Goal: Information Seeking & Learning: Learn about a topic

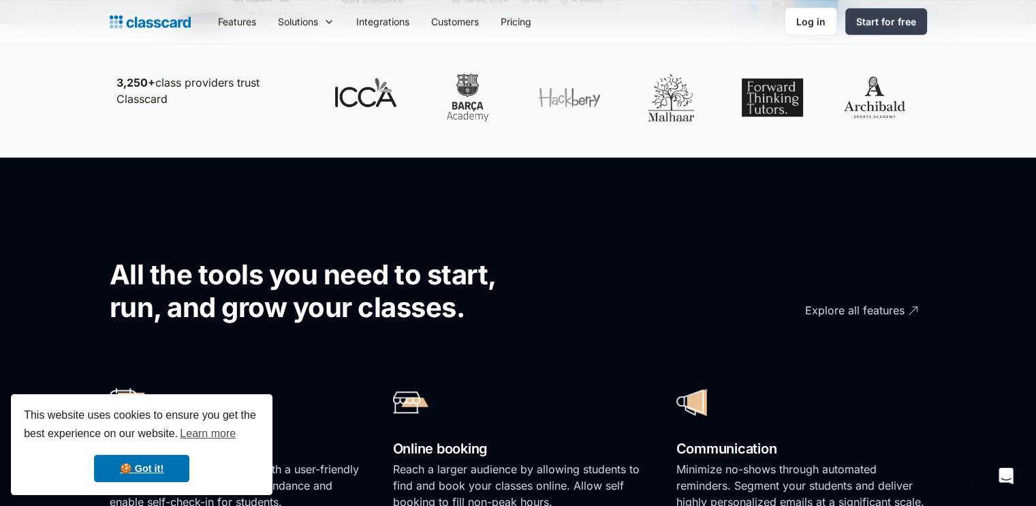
scroll to position [736, 0]
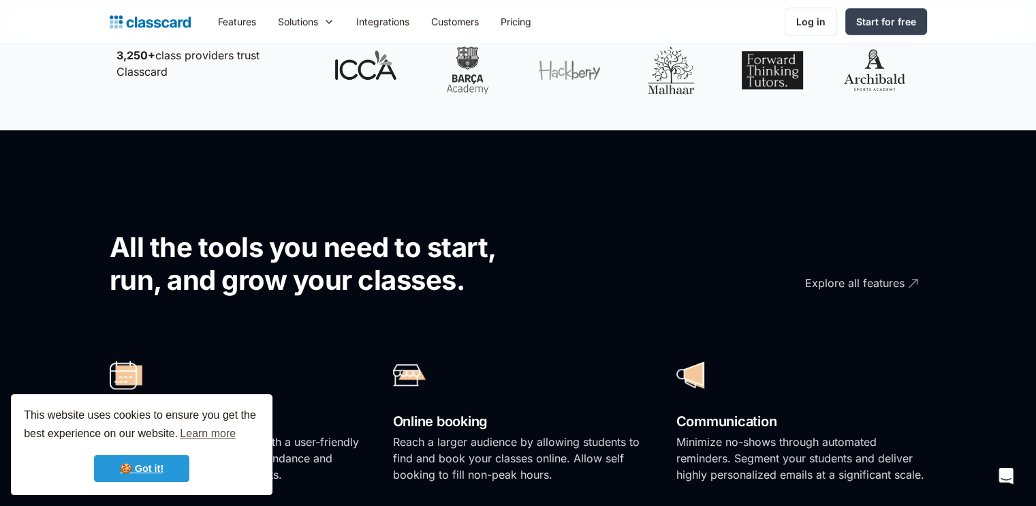
click at [144, 465] on link "🍪 Got it!" at bounding box center [141, 467] width 95 height 27
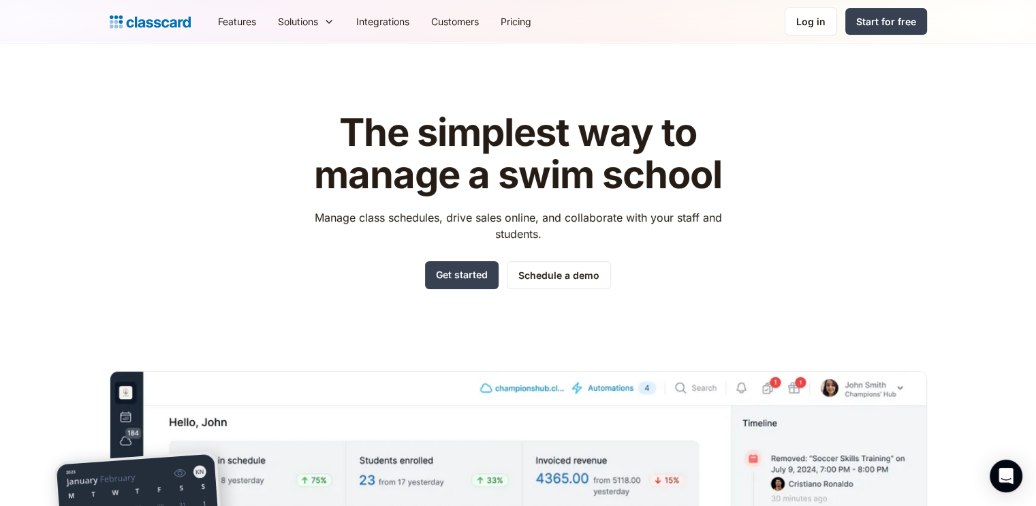
scroll to position [0, 0]
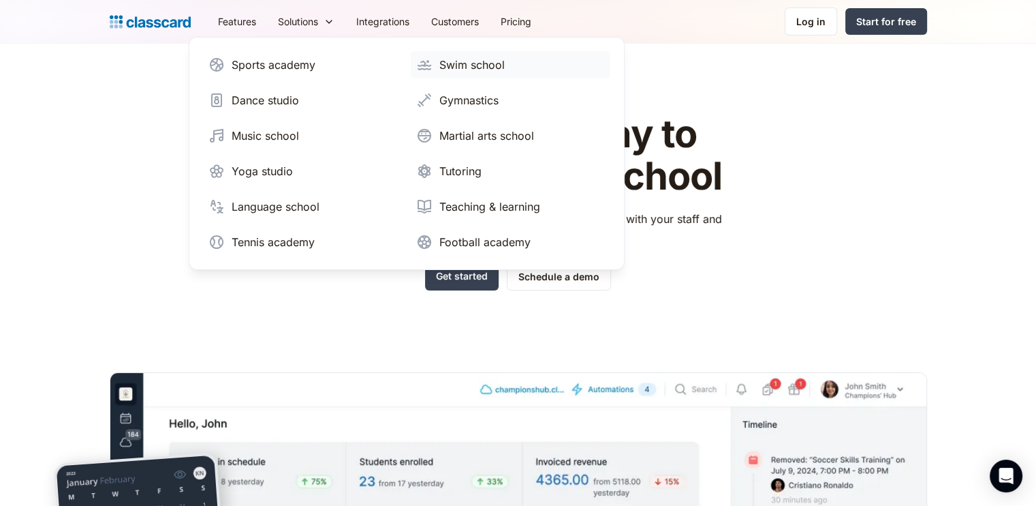
click at [466, 67] on div "Swim school" at bounding box center [471, 65] width 65 height 16
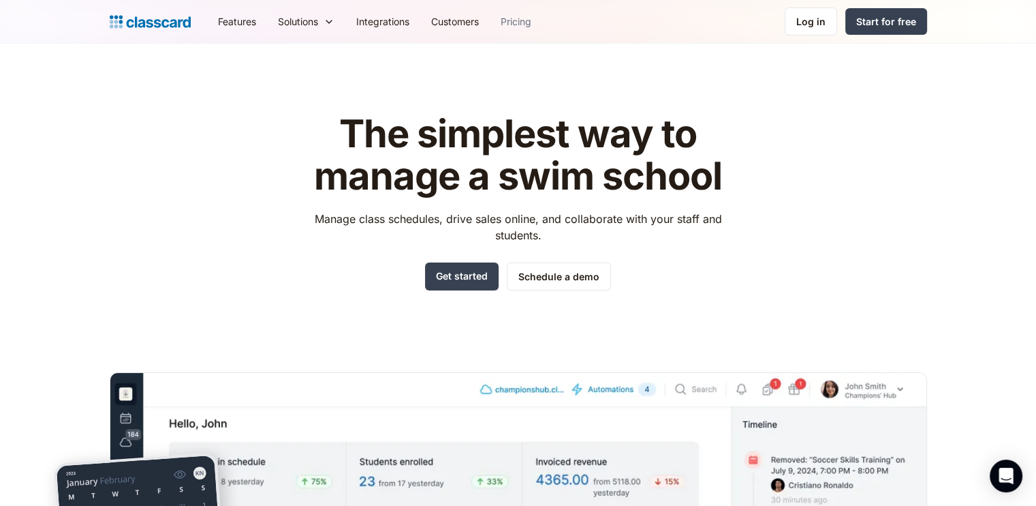
click at [521, 20] on link "Pricing" at bounding box center [516, 21] width 52 height 31
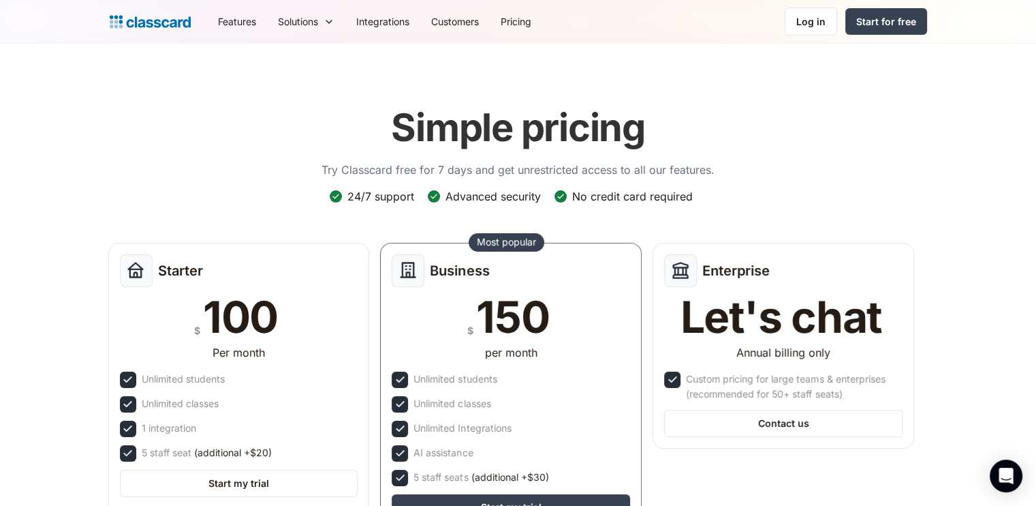
click at [8, 232] on header "Simple pricing Try Classcard free for 7 days and get unrestricted access to all…" at bounding box center [518, 346] width 1036 height 604
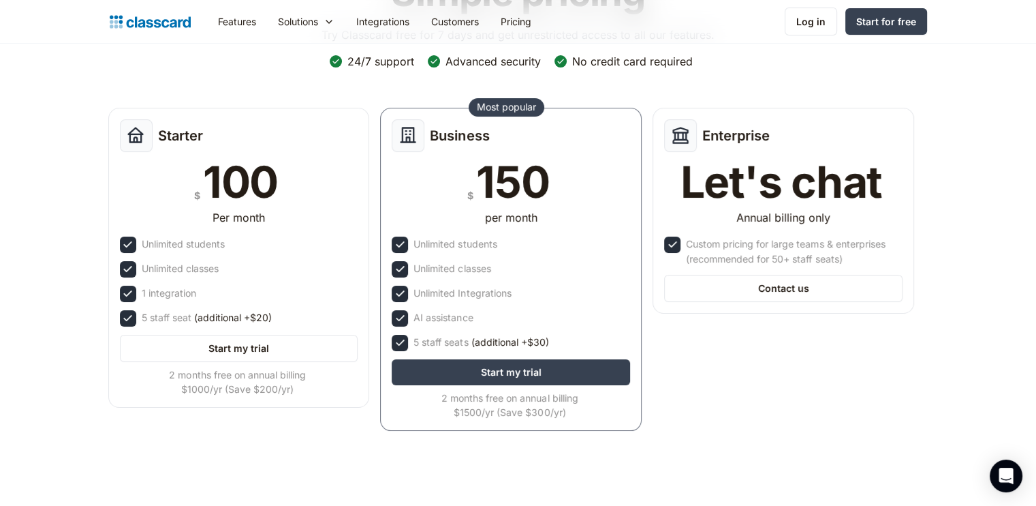
scroll to position [136, 0]
